Goal: Navigation & Orientation: Find specific page/section

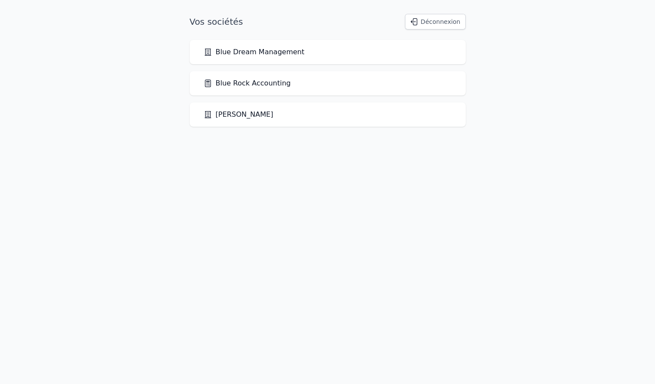
click at [252, 86] on link "Blue Rock Accounting" at bounding box center [247, 83] width 87 height 10
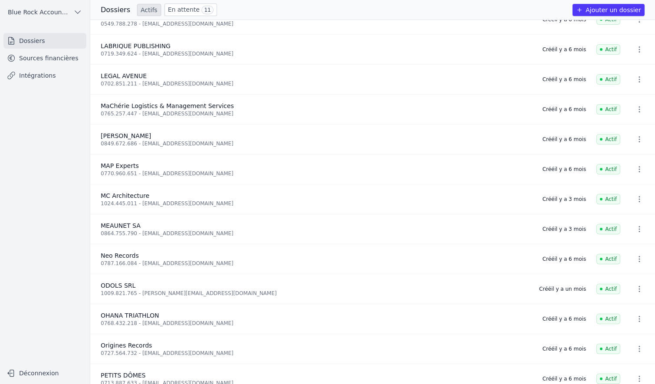
scroll to position [646, 0]
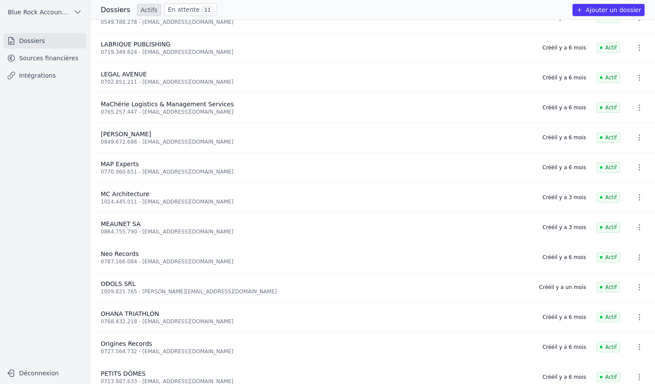
click at [43, 66] on link "Sources financières" at bounding box center [44, 58] width 83 height 16
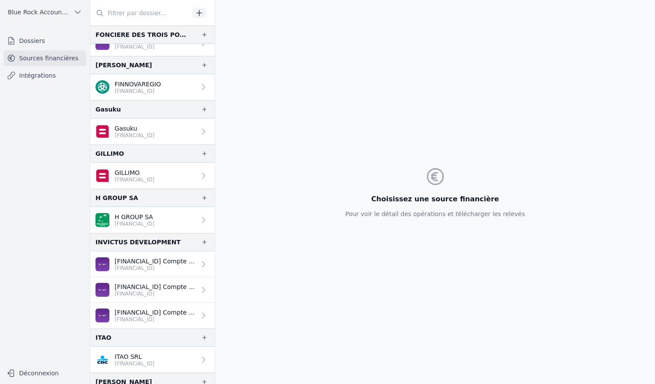
scroll to position [614, 0]
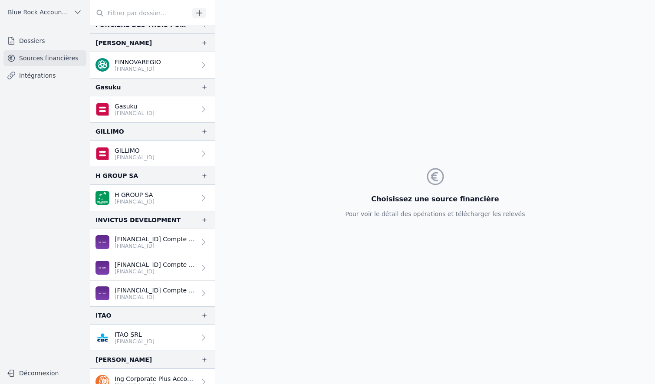
click at [126, 248] on p "[FINANCIAL_ID]" at bounding box center [155, 246] width 81 height 7
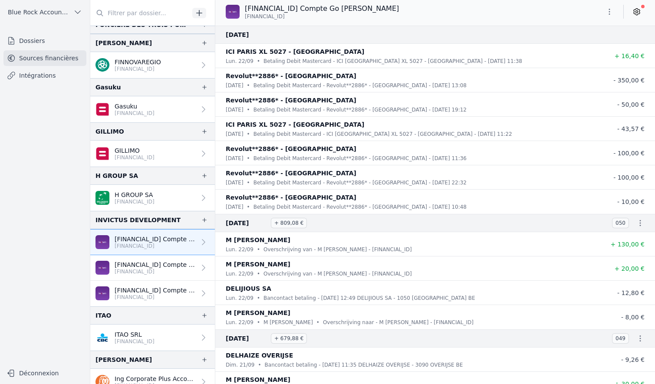
click at [129, 262] on p "[FINANCIAL_ID] Compte Business Package Invictus Development" at bounding box center [155, 264] width 81 height 9
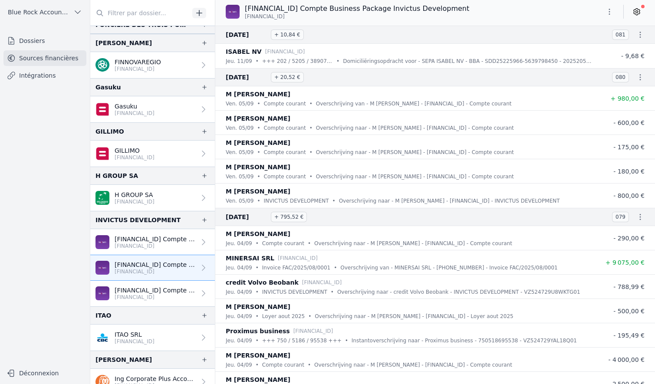
click at [129, 290] on p "[FINANCIAL_ID] Compte Go [PERSON_NAME]" at bounding box center [155, 290] width 81 height 9
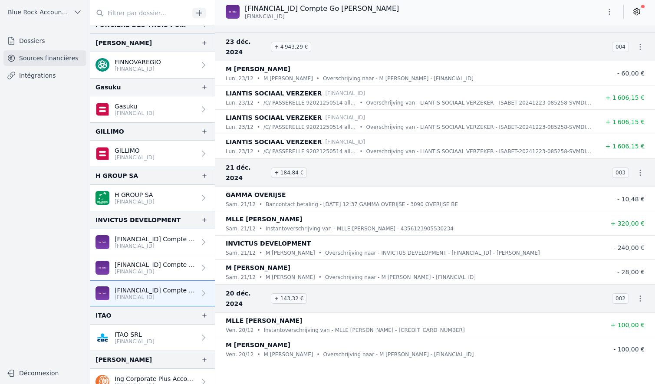
scroll to position [32912, 0]
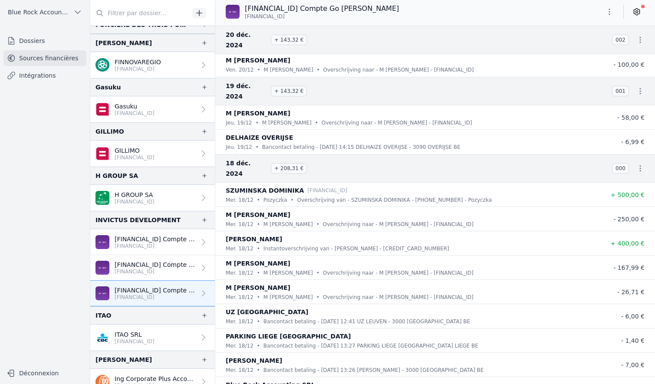
click at [165, 270] on p "[FINANCIAL_ID]" at bounding box center [155, 271] width 81 height 7
click at [149, 265] on p "[FINANCIAL_ID] Compte Business Package Invictus Development" at bounding box center [155, 264] width 81 height 9
click at [119, 269] on p "[FINANCIAL_ID]" at bounding box center [155, 271] width 81 height 7
click at [196, 244] on div at bounding box center [202, 242] width 12 height 9
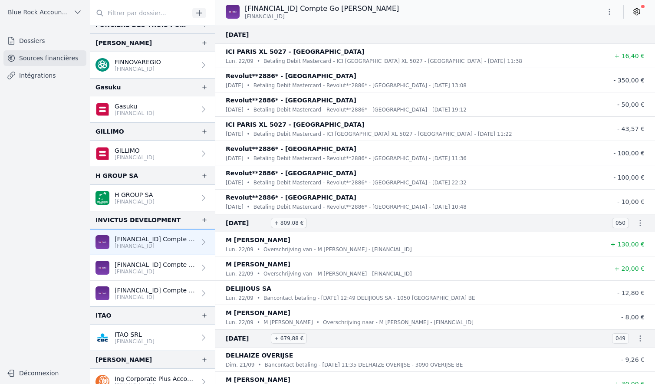
click at [182, 265] on p "[FINANCIAL_ID] Compte Business Package Invictus Development" at bounding box center [155, 264] width 81 height 9
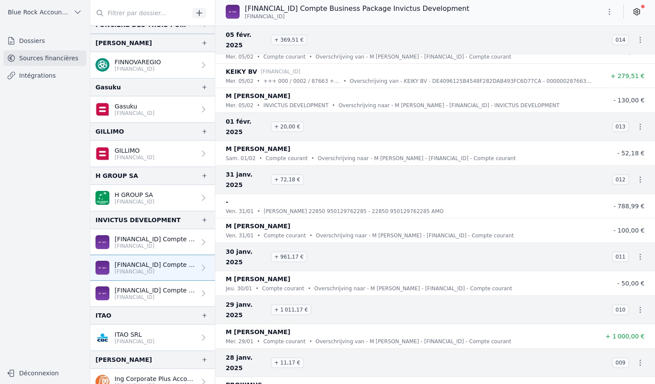
scroll to position [5099, 0]
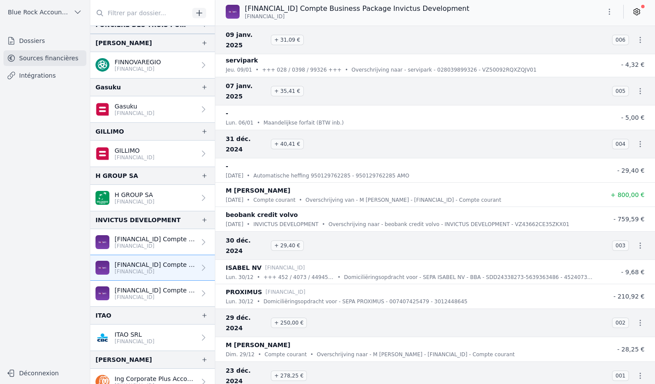
click at [146, 241] on p "[FINANCIAL_ID] Compte Go [PERSON_NAME]" at bounding box center [155, 239] width 81 height 9
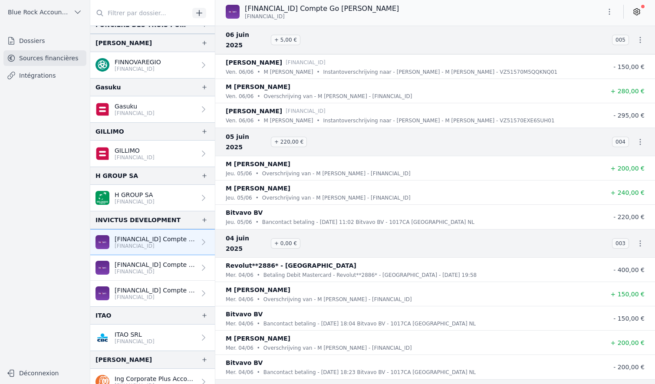
scroll to position [5482, 0]
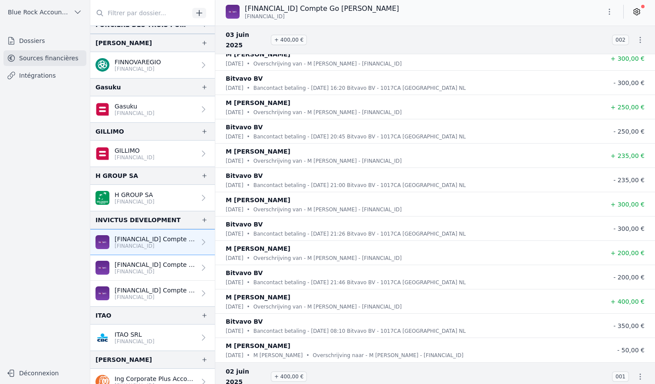
click at [167, 270] on p "[FINANCIAL_ID]" at bounding box center [155, 271] width 81 height 7
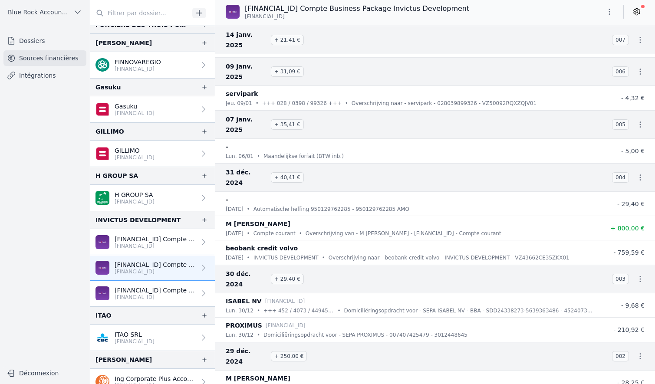
scroll to position [5099, 0]
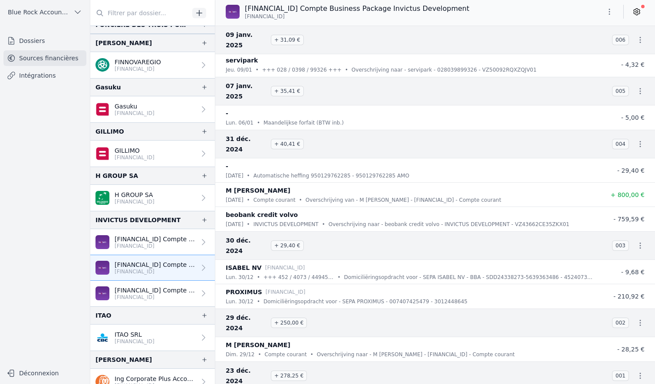
click at [180, 291] on p "[FINANCIAL_ID] Compte Go [PERSON_NAME]" at bounding box center [155, 290] width 81 height 9
